Goal: Browse casually: Explore the website without a specific task or goal

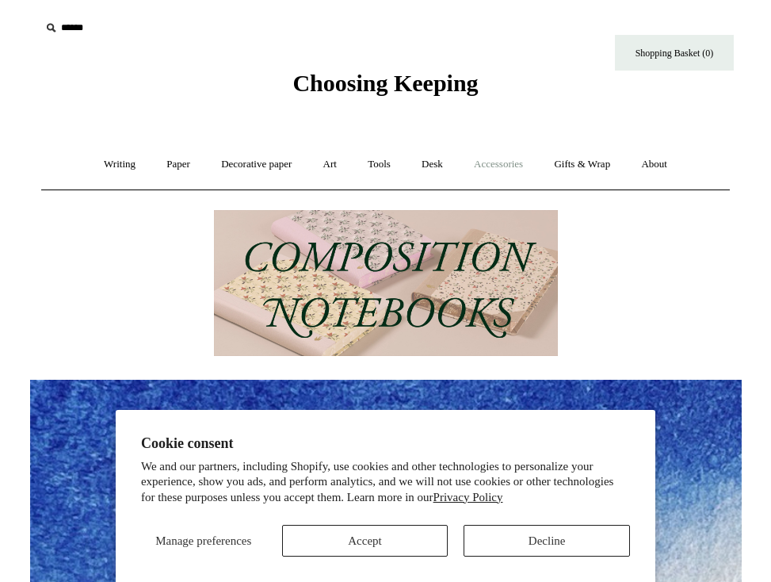
click at [490, 161] on link "Accessories +" at bounding box center [499, 164] width 78 height 42
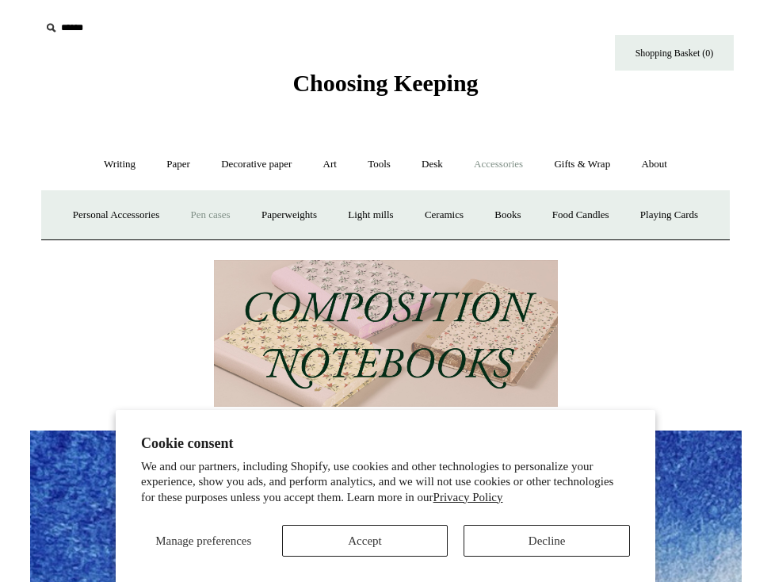
click at [244, 205] on link "Pen cases" at bounding box center [210, 215] width 68 height 42
click at [174, 168] on link "Paper +" at bounding box center [178, 164] width 52 height 42
click at [129, 160] on link "Writing +" at bounding box center [120, 164] width 60 height 42
click at [384, 166] on link "Tools +" at bounding box center [379, 164] width 52 height 42
click at [529, 165] on link "Accessories +" at bounding box center [499, 164] width 78 height 42
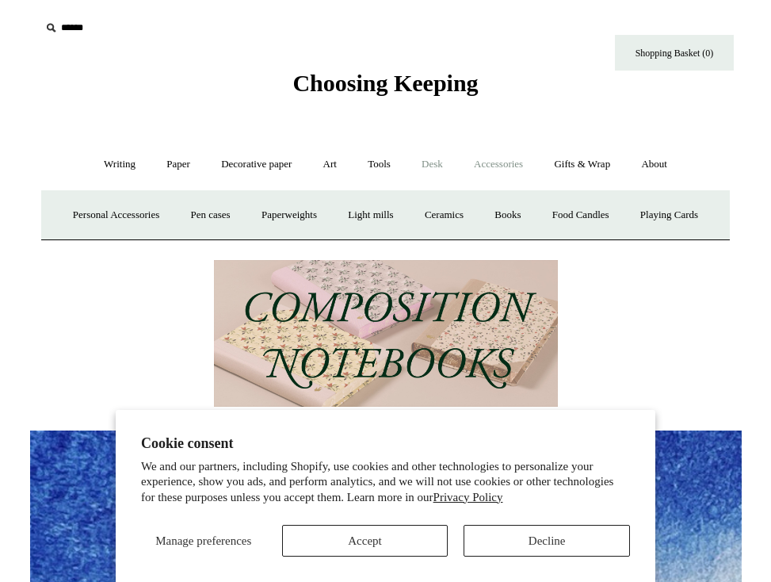
click at [439, 165] on link "Desk +" at bounding box center [432, 164] width 50 height 42
click at [326, 172] on link "Art +" at bounding box center [330, 164] width 42 height 42
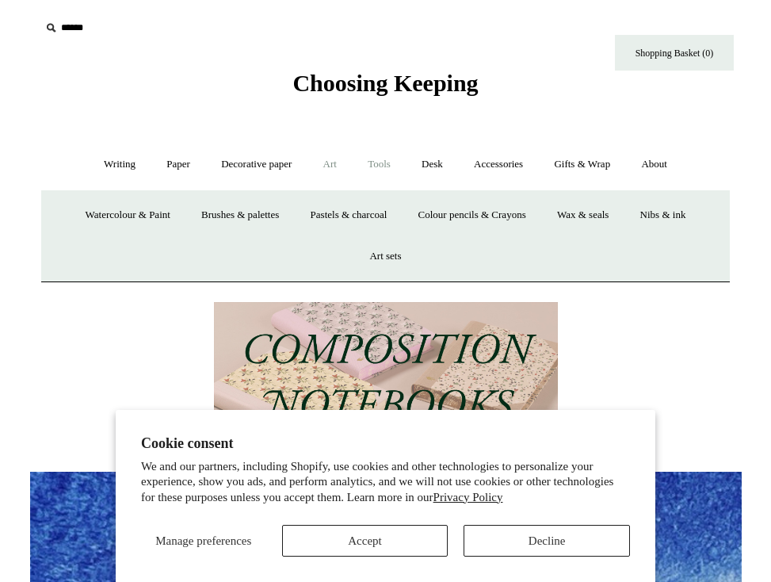
click at [377, 166] on link "Tools +" at bounding box center [379, 164] width 52 height 42
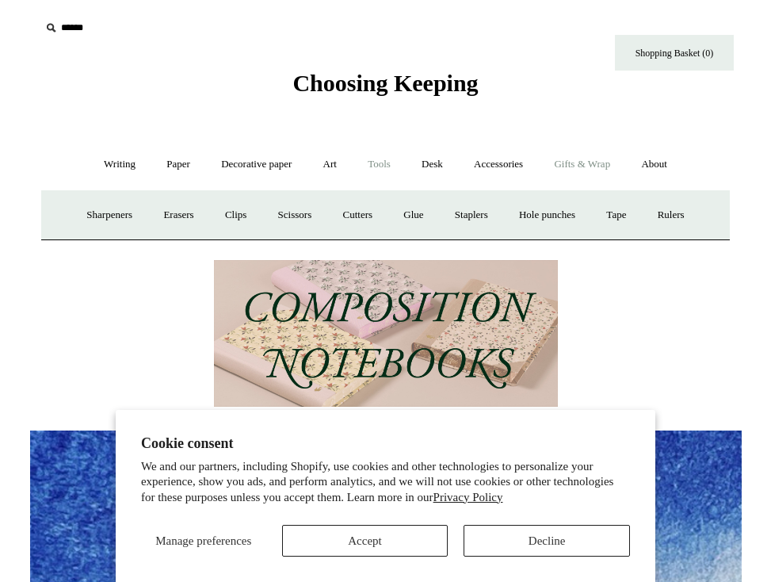
click at [579, 158] on link "Gifts & Wrap +" at bounding box center [582, 164] width 85 height 42
click at [116, 210] on link "Greeting cards +" at bounding box center [107, 215] width 89 height 42
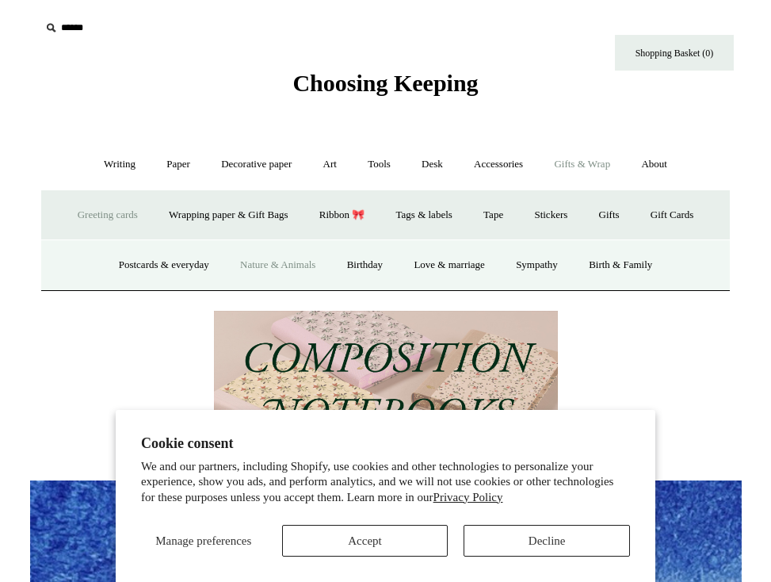
click at [291, 269] on link "Nature & Animals" at bounding box center [278, 265] width 104 height 42
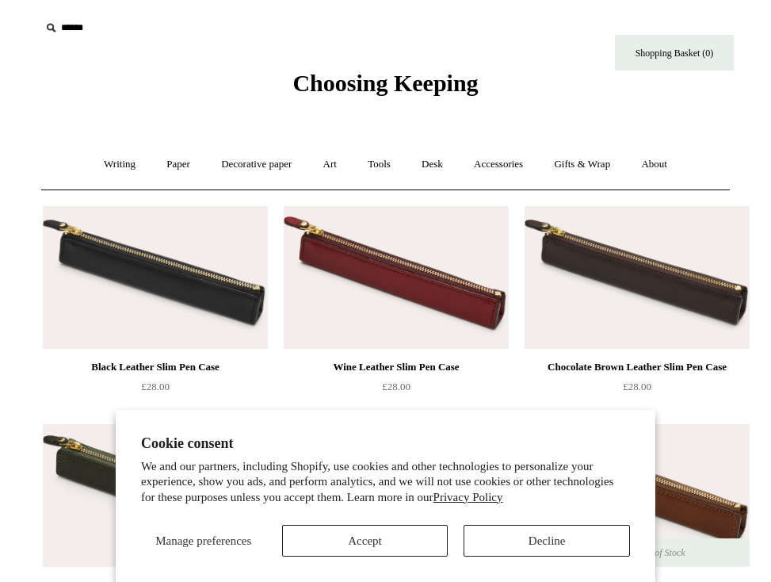
click at [419, 535] on button "Accept" at bounding box center [365, 541] width 166 height 32
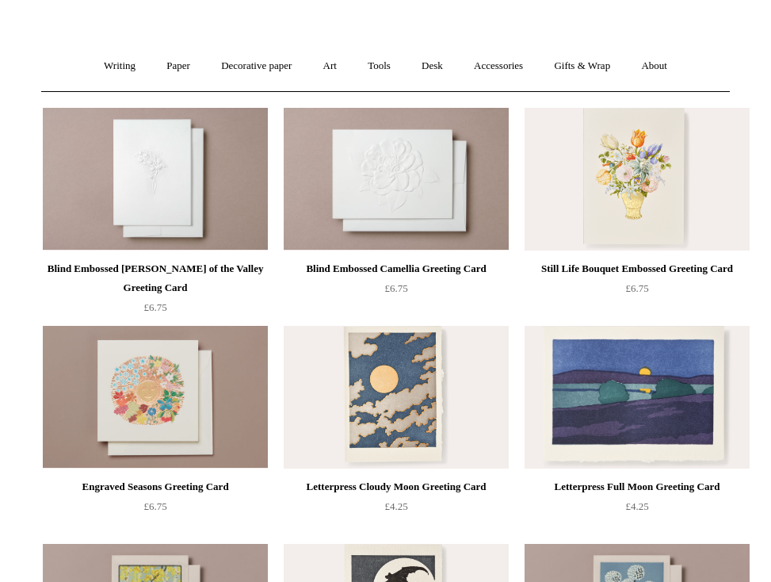
scroll to position [97, 0]
